Goal: Transaction & Acquisition: Purchase product/service

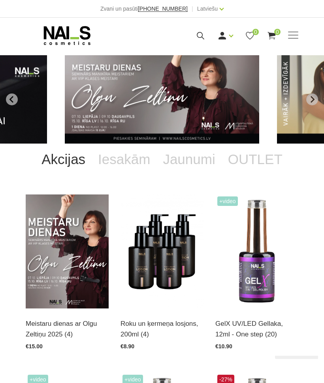
click at [198, 36] on use at bounding box center [199, 35] width 7 height 7
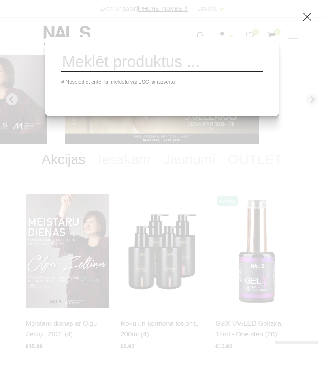
type input "R"
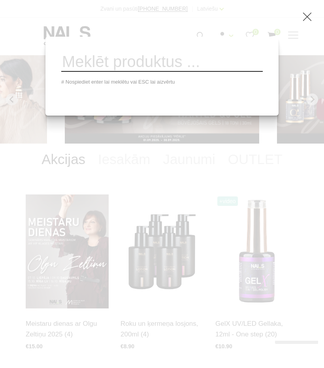
type input "Posers"
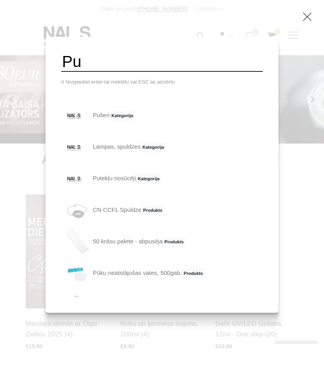
type input "Pu"
click at [103, 129] on link "Pušeri Kategorija" at bounding box center [98, 116] width 74 height 32
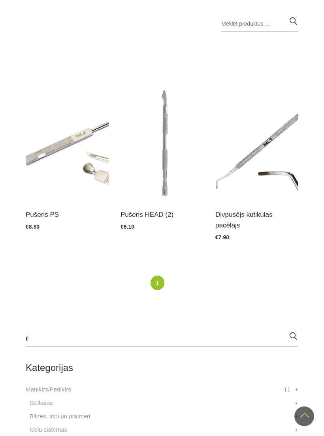
scroll to position [145, 0]
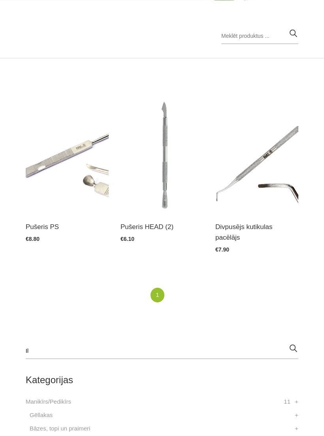
type input "Il"
click at [78, 183] on img at bounding box center [67, 156] width 83 height 114
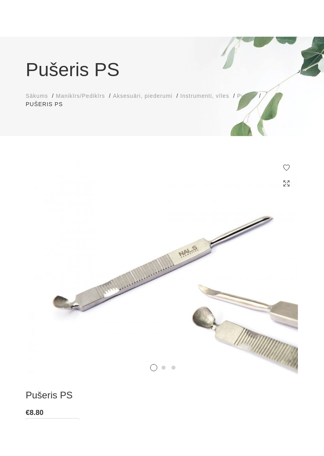
scroll to position [55, 0]
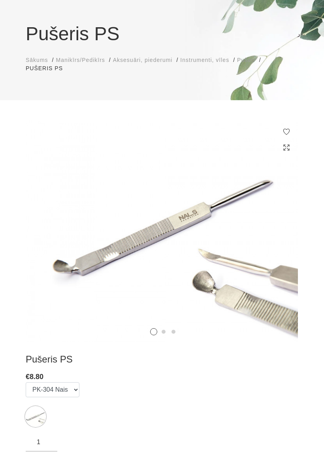
click at [279, 241] on icon at bounding box center [284, 238] width 23 height 23
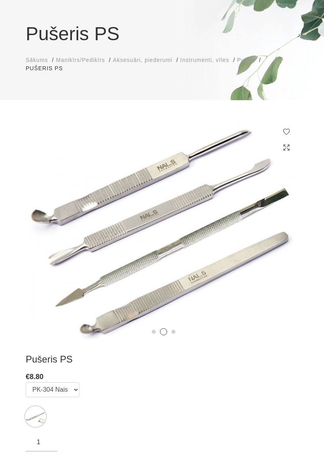
click at [277, 241] on icon at bounding box center [284, 238] width 23 height 23
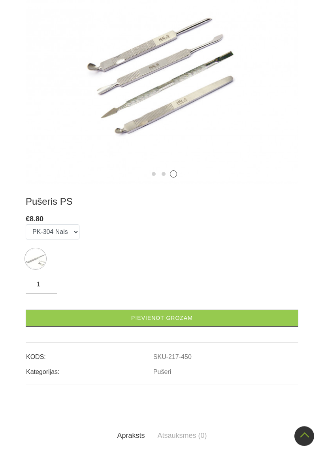
scroll to position [213, 0]
click at [171, 318] on link "Pievienot grozam" at bounding box center [162, 318] width 272 height 17
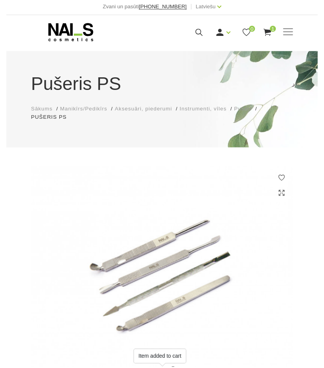
scroll to position [2, 0]
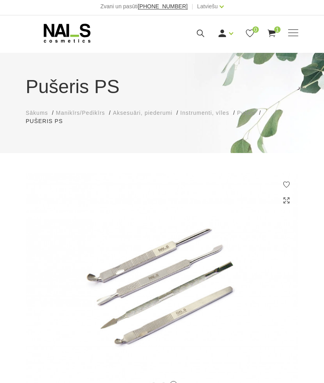
click at [198, 31] on icon at bounding box center [200, 33] width 10 height 10
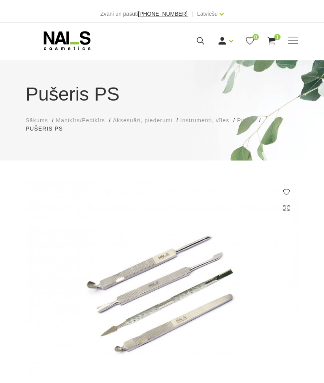
scroll to position [0, 0]
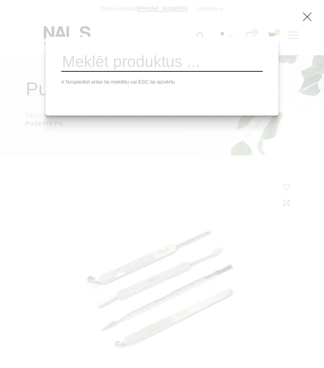
type input "."
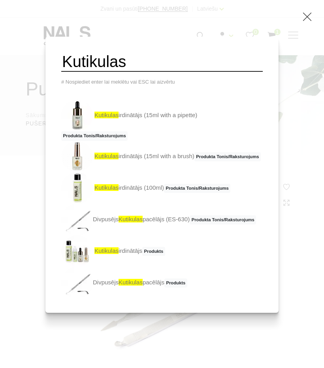
type input "Kutikulas"
click at [125, 134] on link "Kutikulas irdinātājs (15ml with a pipette) Produkta Tonis/Raksturojums" at bounding box center [161, 120] width 201 height 41
click at [77, 125] on img at bounding box center [77, 116] width 32 height 32
click at [67, 128] on img at bounding box center [77, 116] width 32 height 32
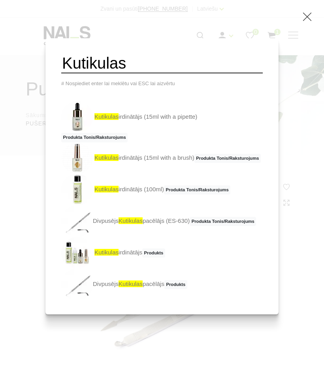
click at [121, 131] on link "Kutikulas irdinātājs (15ml with a pipette) Produkta Tonis/Raksturojums" at bounding box center [161, 121] width 201 height 41
click at [120, 131] on link "Kutikulas irdinātājs (15ml with a pipette) Produkta Tonis/Raksturojums" at bounding box center [161, 121] width 201 height 41
click at [112, 117] on link "Kutikulas irdinātājs (15ml with a pipette) Produkta Tonis/Raksturojums" at bounding box center [161, 121] width 201 height 41
click at [75, 122] on img at bounding box center [77, 117] width 32 height 32
click at [100, 119] on link "Kutikulas irdinātājs (15ml with a pipette) Produkta Tonis/Raksturojums" at bounding box center [161, 121] width 201 height 41
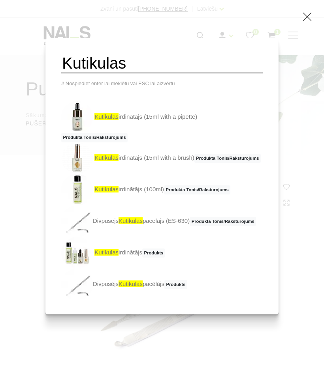
click at [139, 131] on link "Kutikulas irdinātājs (15ml with a pipette) Produkta Tonis/Raksturojums" at bounding box center [161, 121] width 201 height 41
click at [107, 120] on span "Kutikulas" at bounding box center [106, 116] width 24 height 7
click at [112, 126] on link "Kutikulas irdinātājs (15ml with a pipette) Produkta Tonis/Raksturojums" at bounding box center [161, 121] width 201 height 41
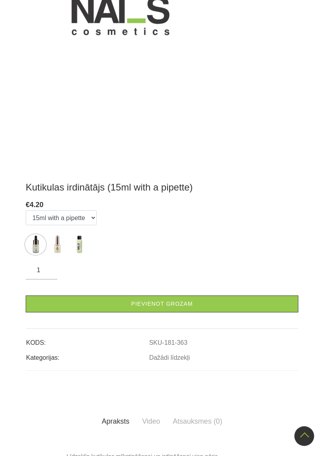
scroll to position [313, 0]
click at [58, 240] on img at bounding box center [57, 245] width 20 height 20
click at [38, 246] on img at bounding box center [36, 245] width 20 height 20
select select "363"
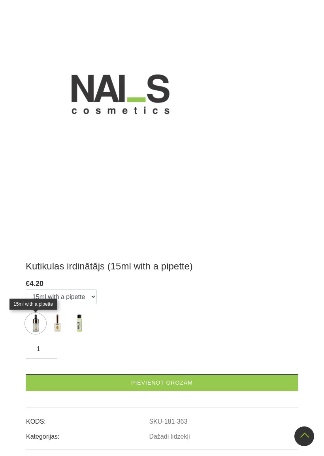
scroll to position [264, 0]
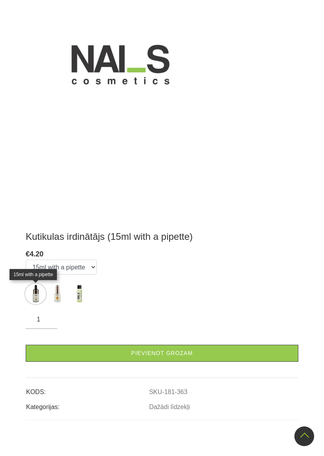
click at [155, 354] on link "Pievienot grozam" at bounding box center [162, 353] width 272 height 17
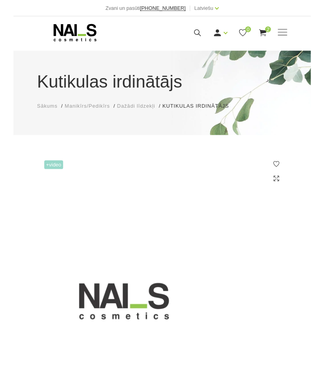
scroll to position [19, 0]
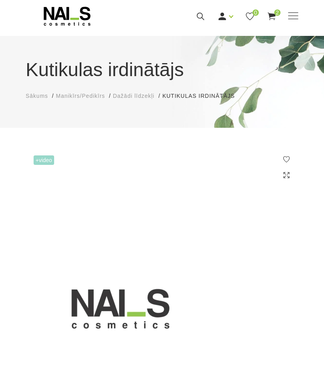
click at [270, 11] on icon at bounding box center [271, 16] width 10 height 10
